Goal: Obtain resource: Download file/media

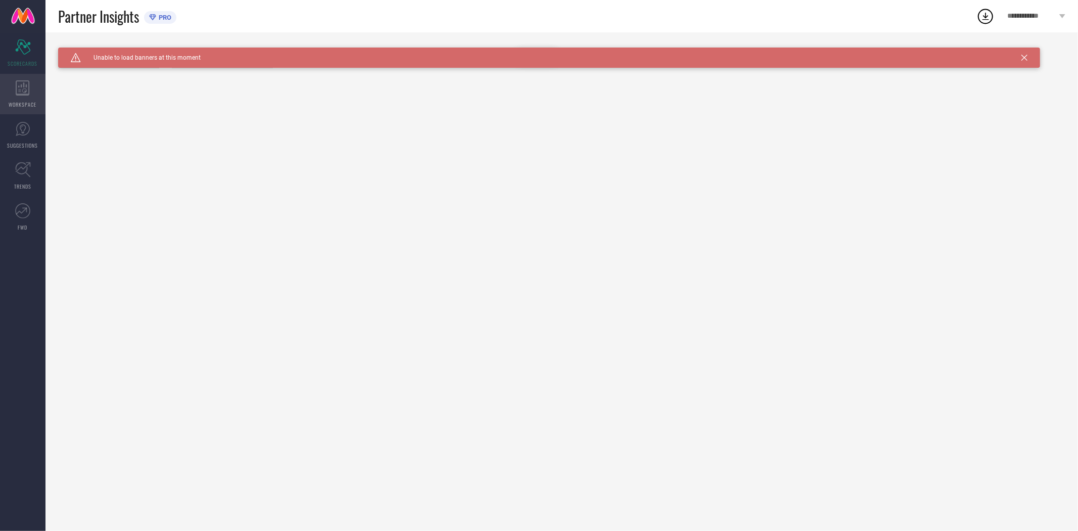
type input "All"
click at [21, 90] on icon at bounding box center [23, 87] width 14 height 15
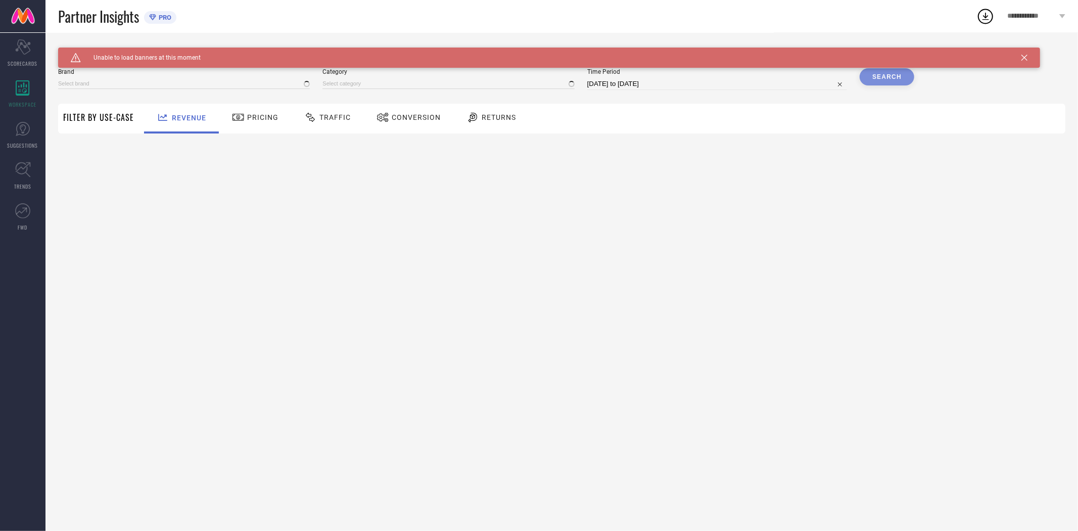
type input "EXTRA LOVE BY LIBAS"
type input "All"
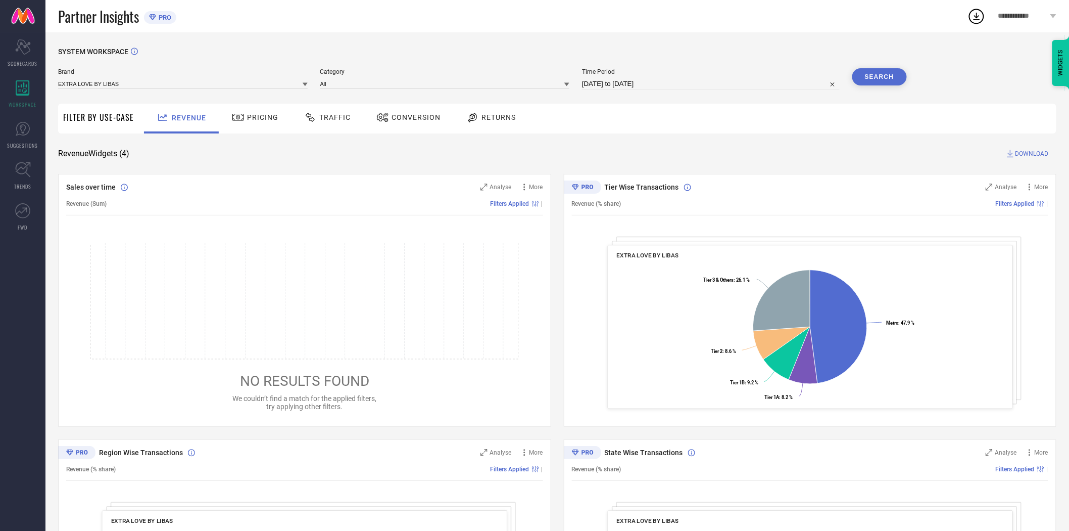
click at [412, 116] on span "Conversion" at bounding box center [416, 117] width 49 height 8
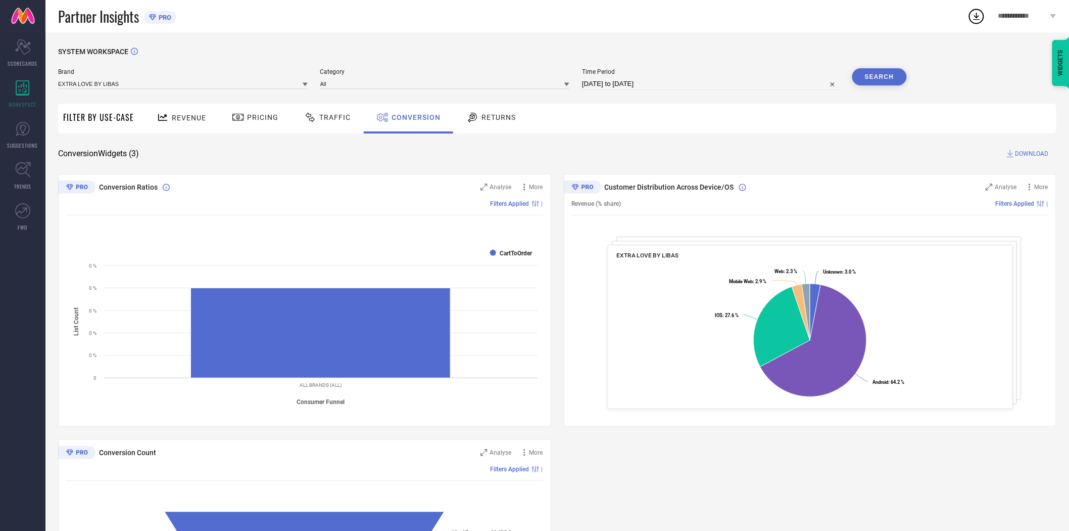
select select "7"
select select "2025"
select select "8"
select select "2025"
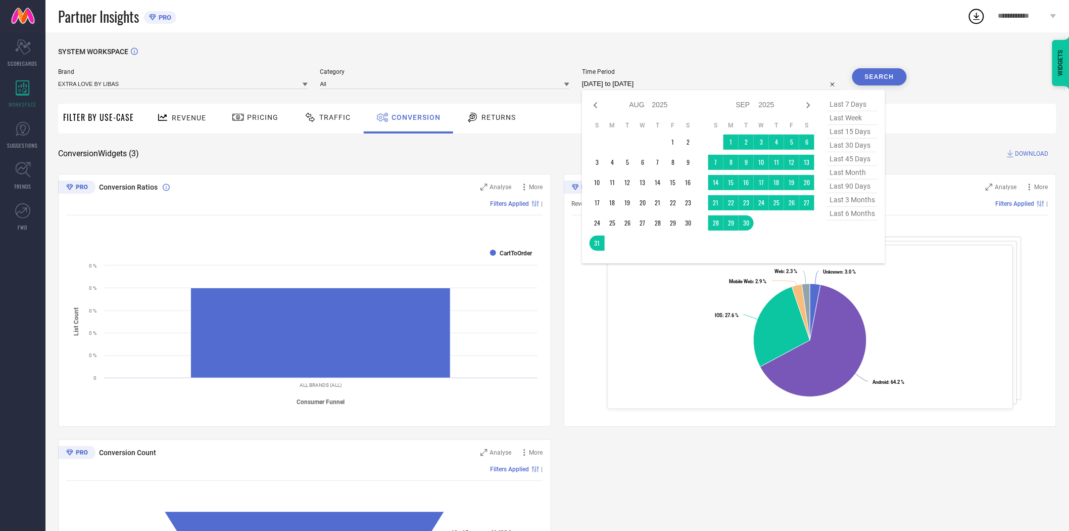
click at [647, 83] on input "[DATE] to [DATE]" at bounding box center [711, 84] width 258 height 12
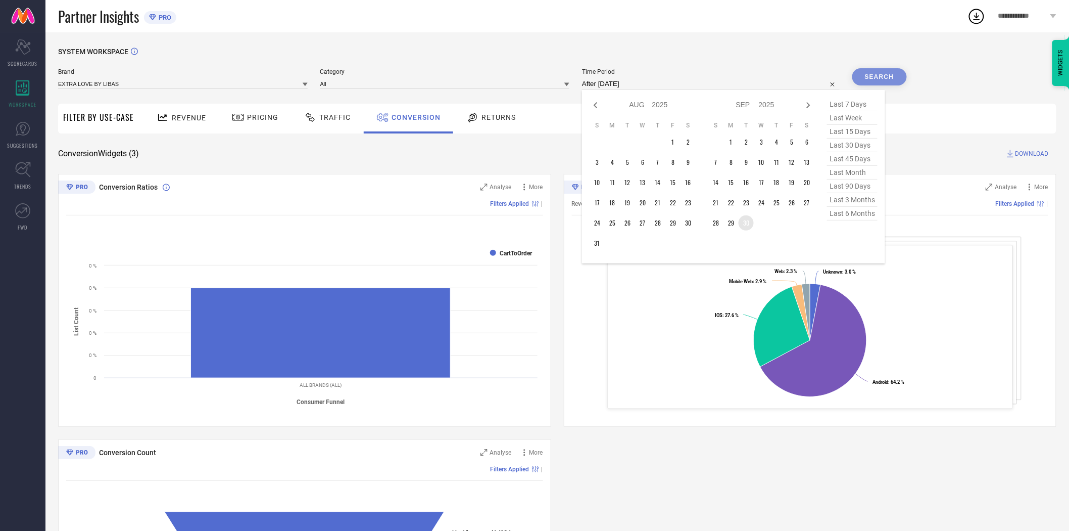
click at [746, 223] on td "30" at bounding box center [746, 222] width 15 height 15
type input "[DATE] to [DATE]"
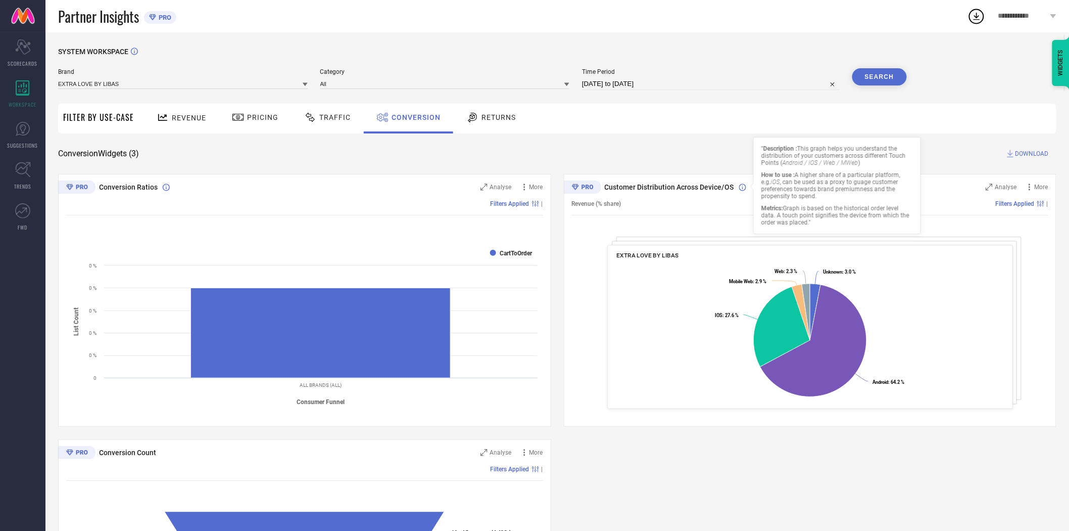
drag, startPoint x: 738, startPoint y: 170, endPoint x: 796, endPoint y: 135, distance: 67.4
click at [738, 170] on div "SYSTEM WORKSPACE Brand EXTRA LOVE BY LIBAS Category All Time Period [DATE] to […" at bounding box center [557, 370] width 999 height 644
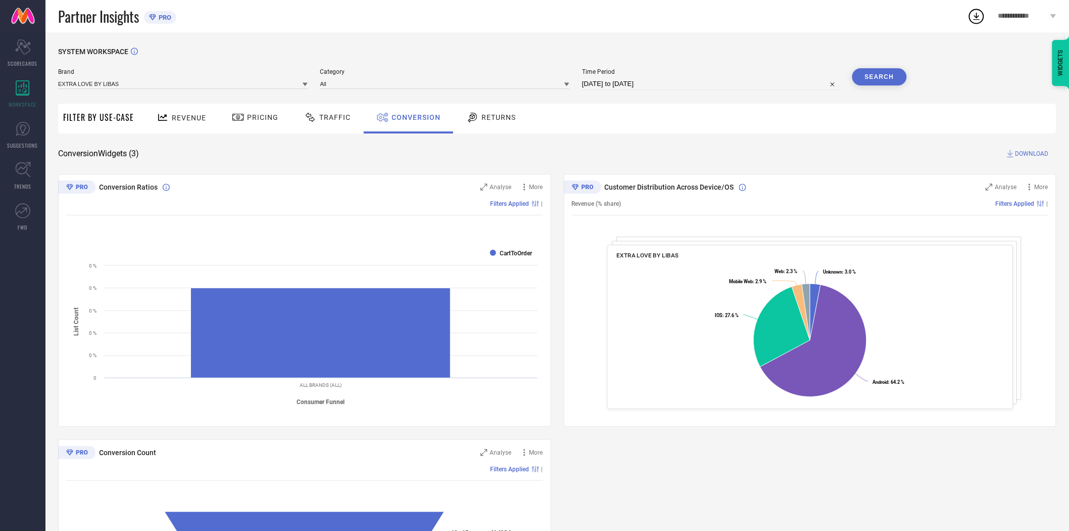
click at [881, 75] on button "Search" at bounding box center [880, 76] width 55 height 17
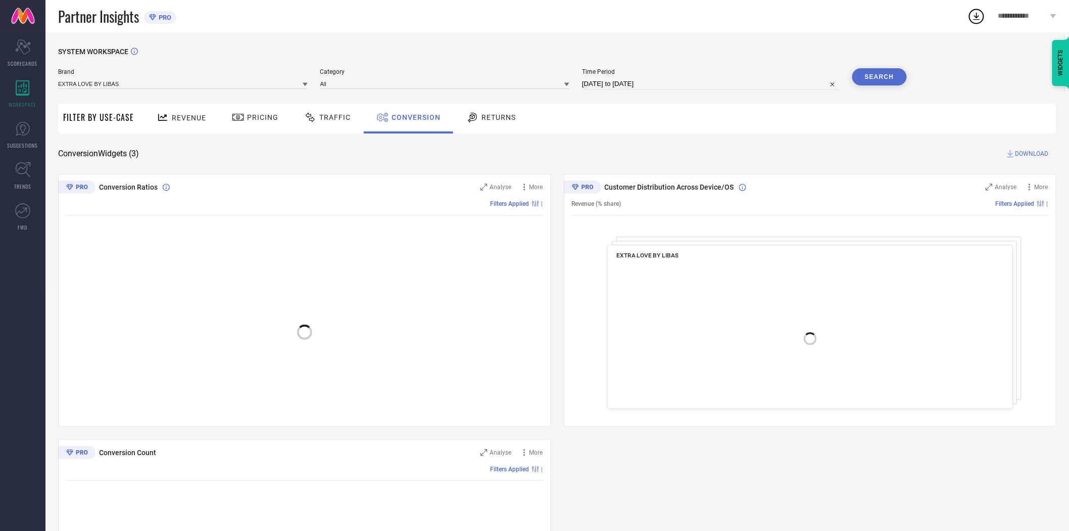
click at [1031, 152] on span "DOWNLOAD" at bounding box center [1032, 154] width 33 height 10
click at [691, 84] on input "[DATE] to [DATE]" at bounding box center [711, 84] width 258 height 12
select select "8"
select select "2025"
select select "9"
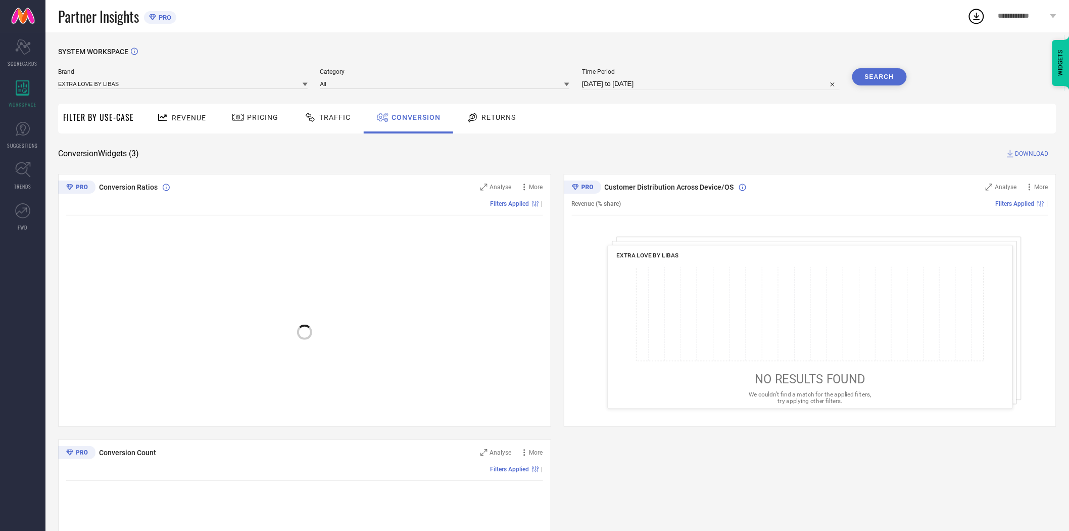
select select "2025"
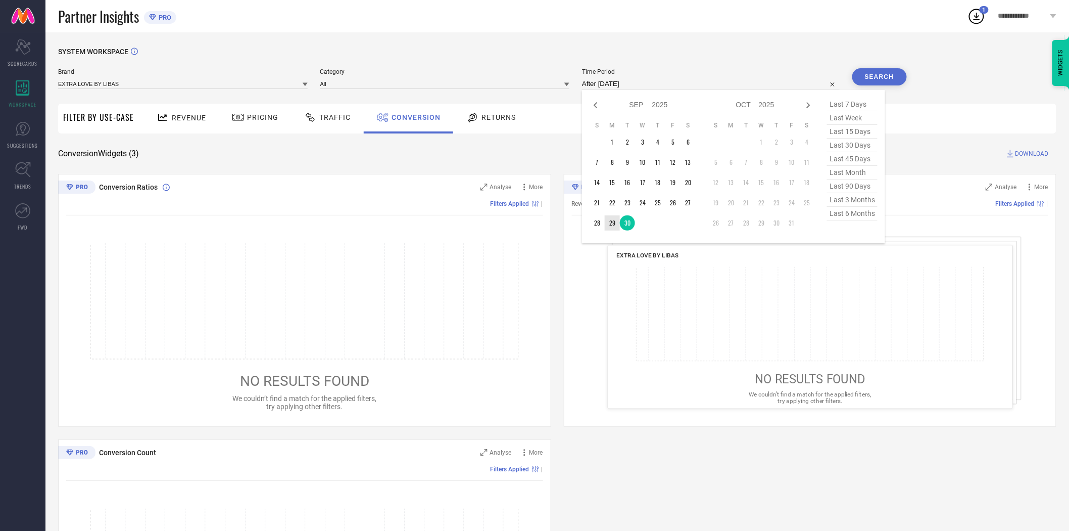
click at [617, 224] on td "29" at bounding box center [612, 222] width 15 height 15
type input "[DATE] to [DATE]"
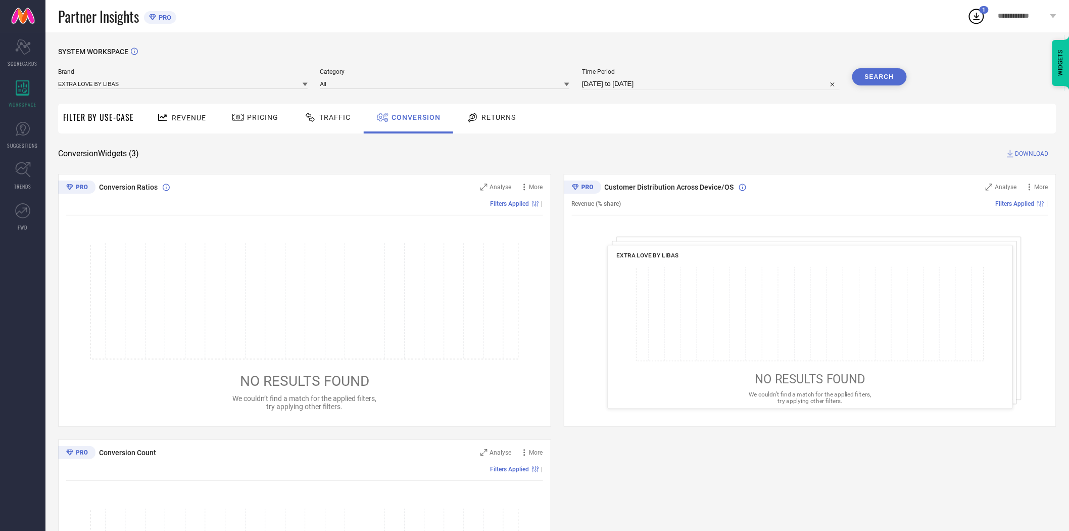
drag, startPoint x: 725, startPoint y: 158, endPoint x: 761, endPoint y: 148, distance: 37.4
click at [734, 158] on div "Conversion Widgets ( 3 ) DOWNLOAD" at bounding box center [557, 154] width 999 height 10
drag, startPoint x: 734, startPoint y: 129, endPoint x: 739, endPoint y: 129, distance: 5.6
click at [734, 129] on div "Revenue Pricing Traffic Conversion Returns" at bounding box center [598, 119] width 918 height 30
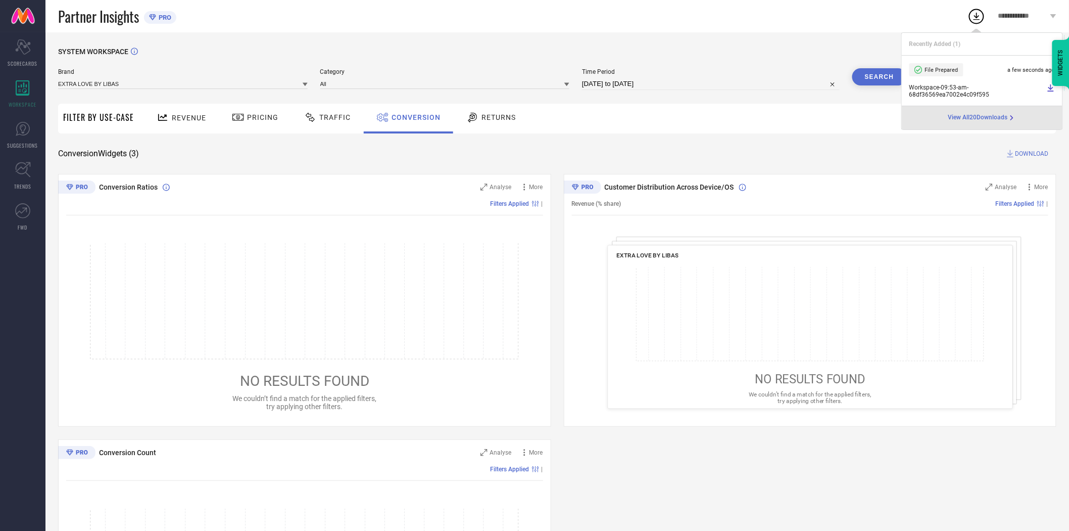
click at [879, 77] on button "Search" at bounding box center [880, 76] width 55 height 17
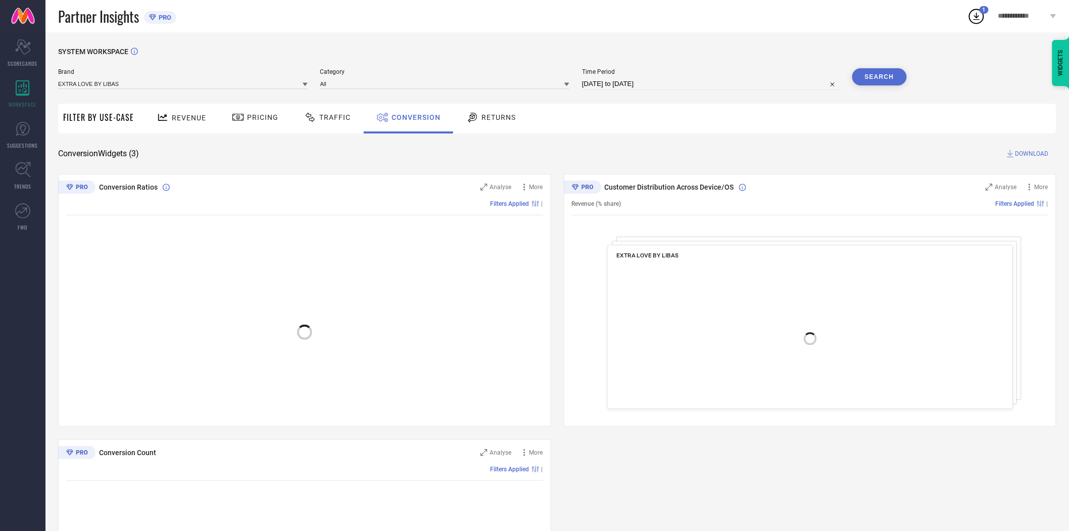
click at [829, 140] on div "SYSTEM WORKSPACE Brand EXTRA LOVE BY LIBAS Category All Time Period [DATE] to […" at bounding box center [557, 370] width 999 height 644
click at [1035, 154] on span "DOWNLOAD" at bounding box center [1032, 154] width 33 height 10
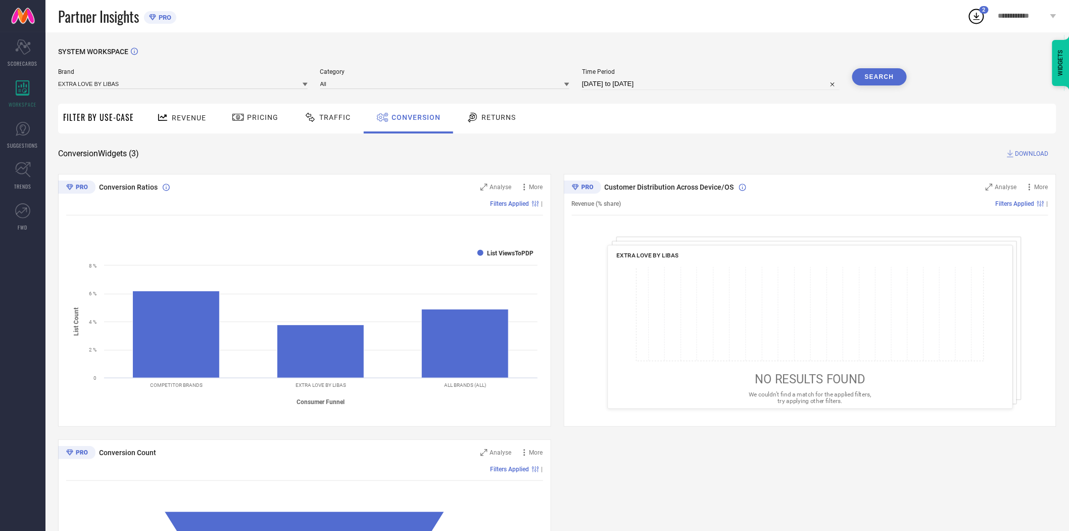
select select "8"
select select "2025"
select select "9"
select select "2025"
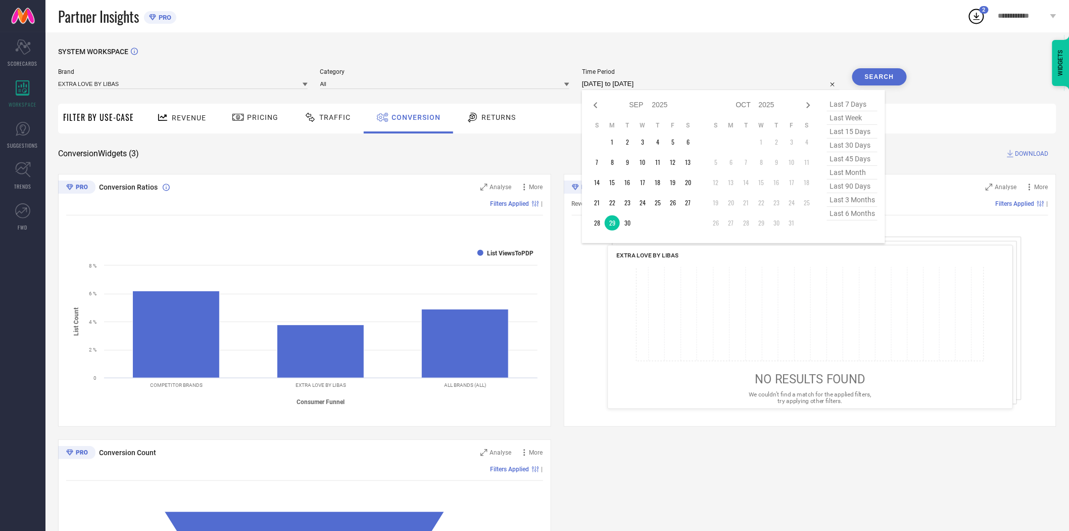
click at [680, 84] on input "[DATE] to [DATE]" at bounding box center [711, 84] width 258 height 12
click at [594, 225] on td "28" at bounding box center [597, 222] width 15 height 15
type input "[DATE] to [DATE]"
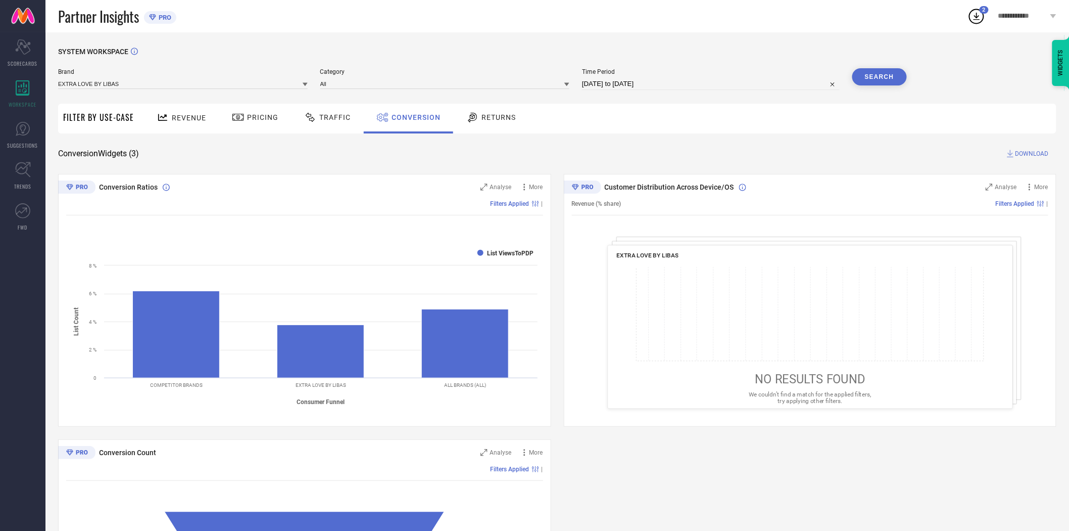
click at [764, 135] on div "SYSTEM WORKSPACE Brand EXTRA LOVE BY LIBAS Category All Time Period [DATE] to […" at bounding box center [557, 370] width 999 height 644
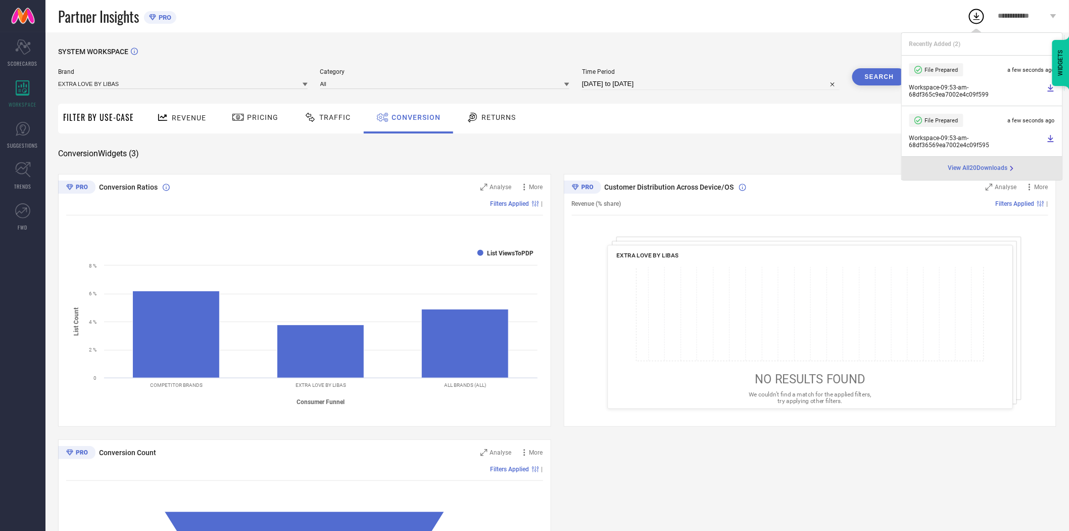
click at [881, 76] on button "Search" at bounding box center [880, 76] width 55 height 17
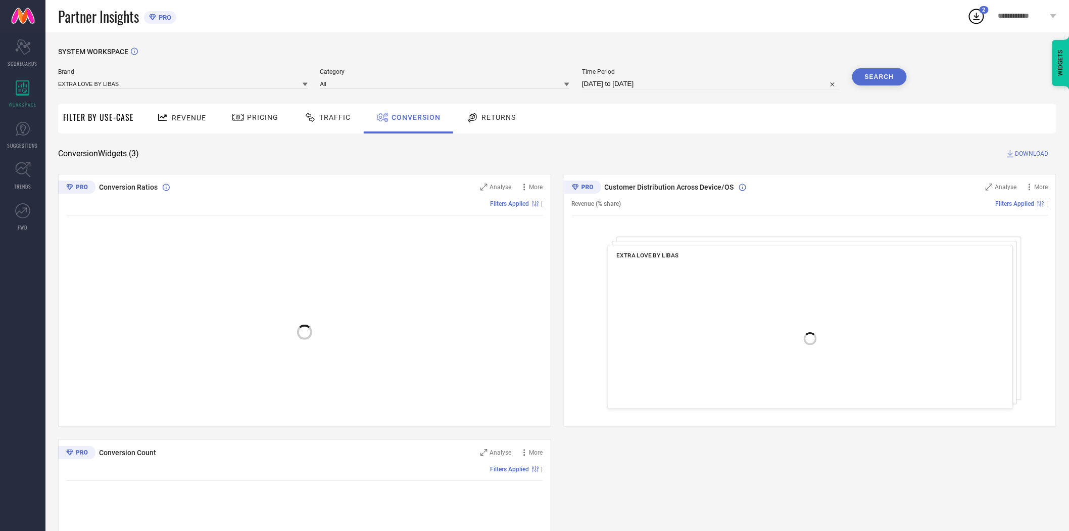
click at [738, 127] on div "Revenue Pricing Traffic Conversion Returns" at bounding box center [598, 119] width 918 height 30
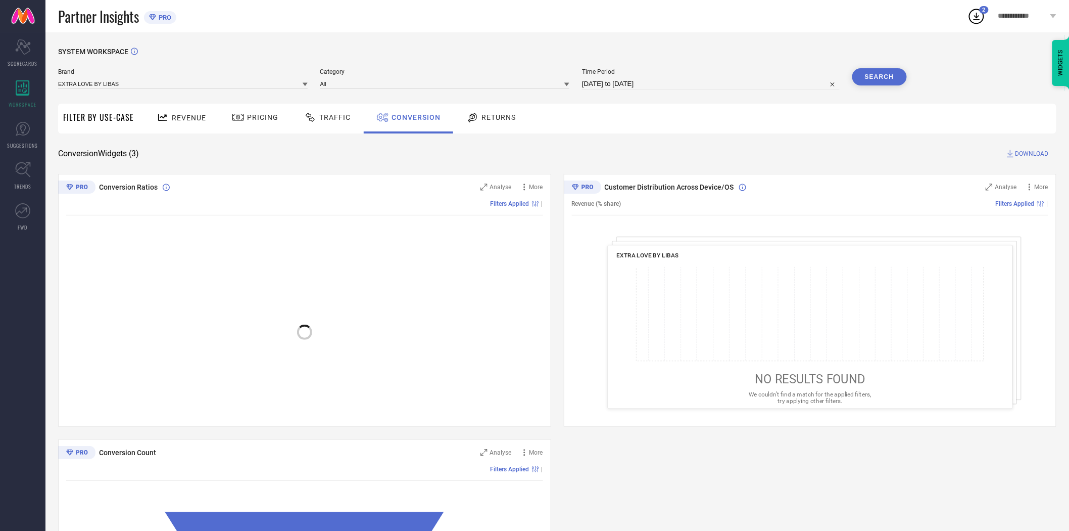
click at [1032, 152] on span "DOWNLOAD" at bounding box center [1032, 154] width 33 height 10
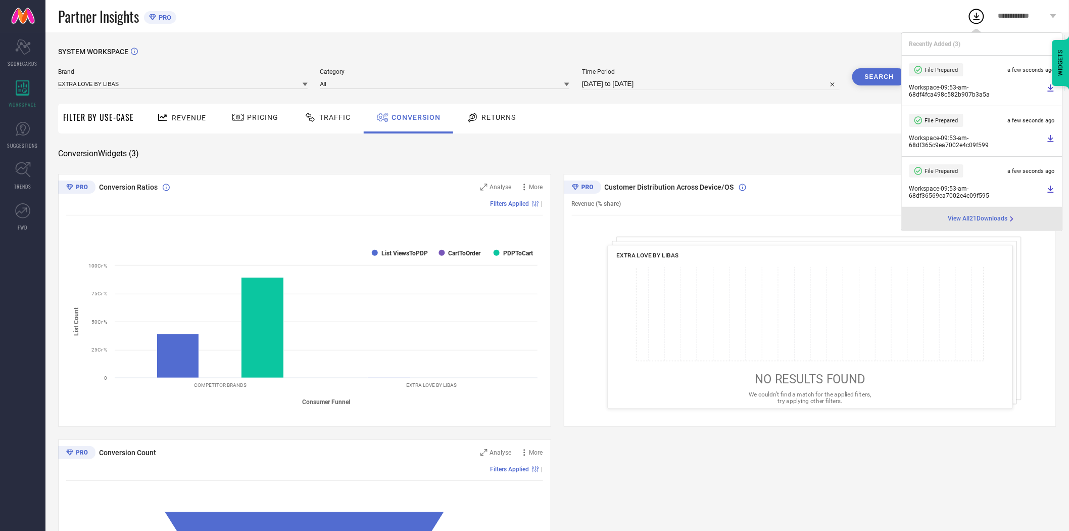
click at [745, 49] on div "SYSTEM WORKSPACE" at bounding box center [557, 58] width 999 height 21
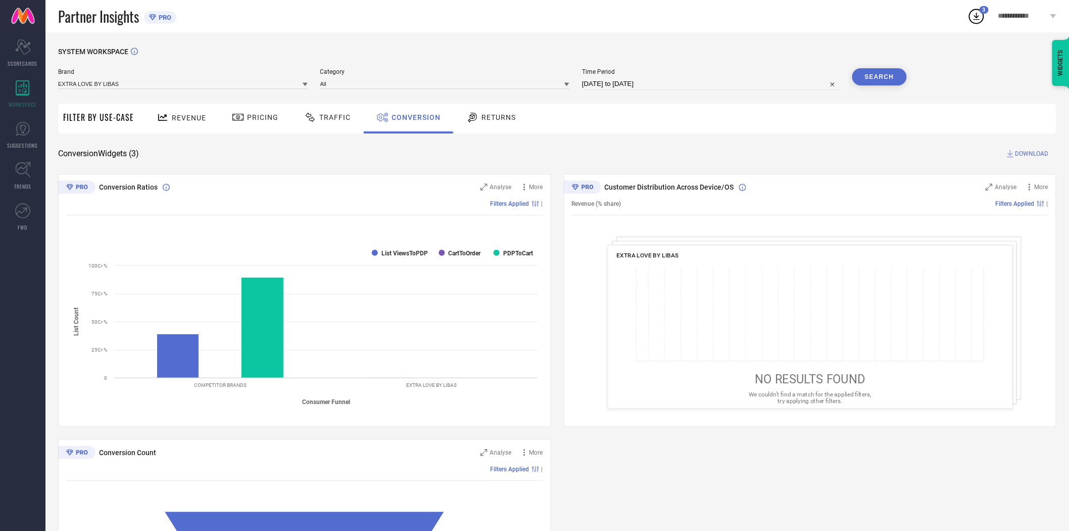
select select "8"
select select "2025"
select select "9"
select select "2025"
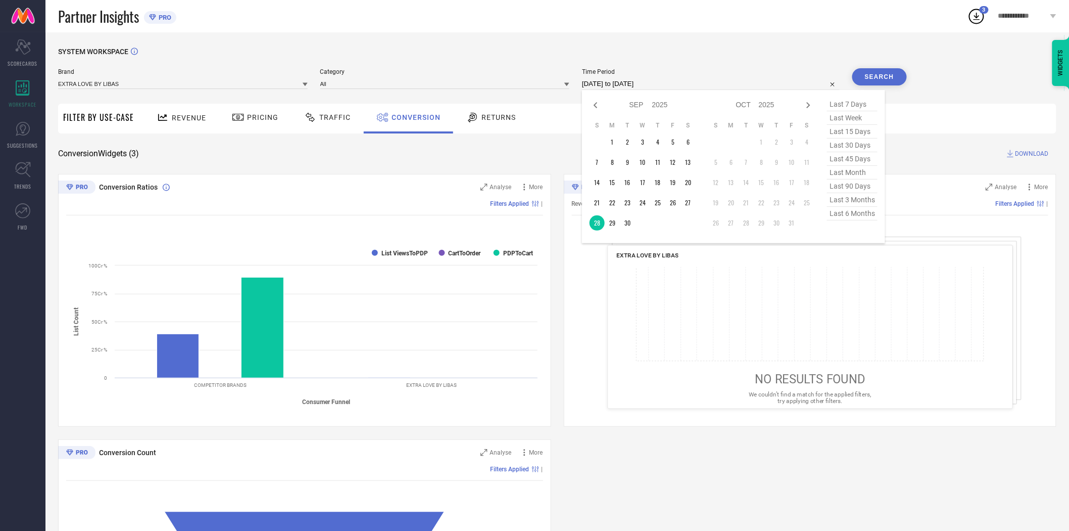
click at [705, 87] on input "[DATE] to [DATE]" at bounding box center [711, 84] width 258 height 12
click at [692, 203] on td "27" at bounding box center [688, 202] width 15 height 15
type input "[DATE] to [DATE]"
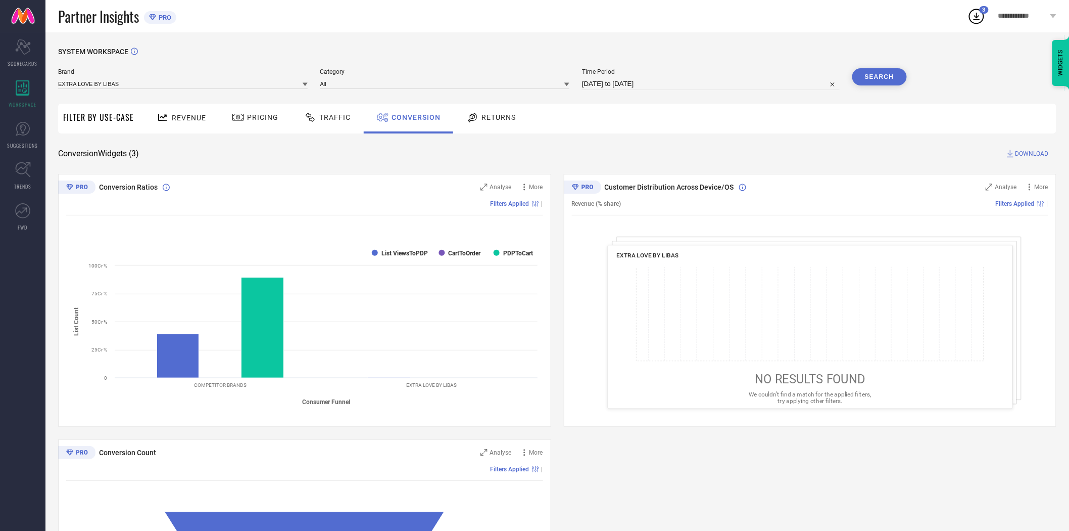
drag, startPoint x: 739, startPoint y: 162, endPoint x: 878, endPoint y: 85, distance: 159.1
click at [746, 162] on div "SYSTEM WORKSPACE Brand EXTRA LOVE BY LIBAS Category All Time Period [DATE] to […" at bounding box center [557, 370] width 999 height 644
click at [881, 73] on button "Search" at bounding box center [880, 76] width 55 height 17
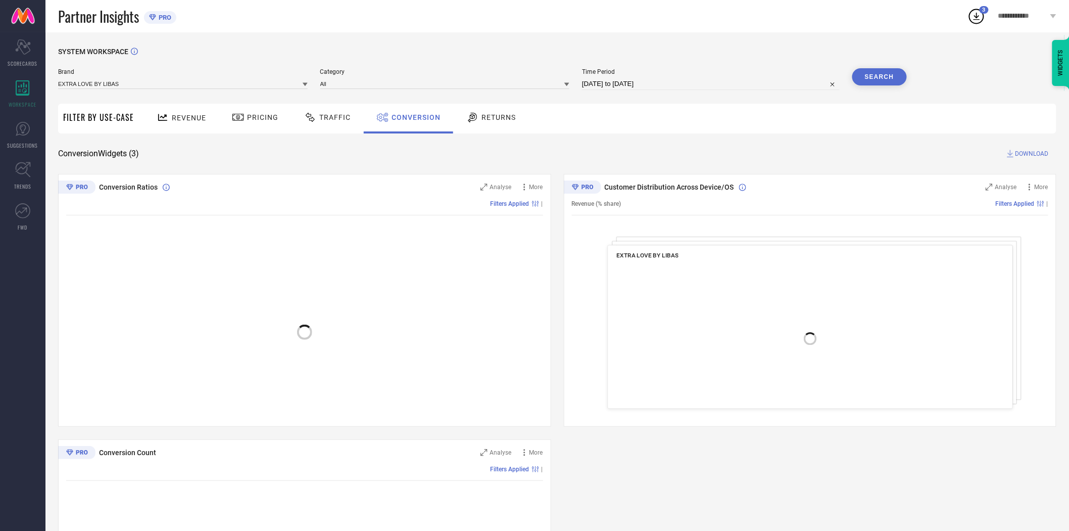
click at [772, 123] on div "Revenue Pricing Traffic Conversion Returns" at bounding box center [598, 119] width 918 height 30
click at [1018, 150] on span "DOWNLOAD" at bounding box center [1032, 154] width 33 height 10
